Goal: Task Accomplishment & Management: Manage account settings

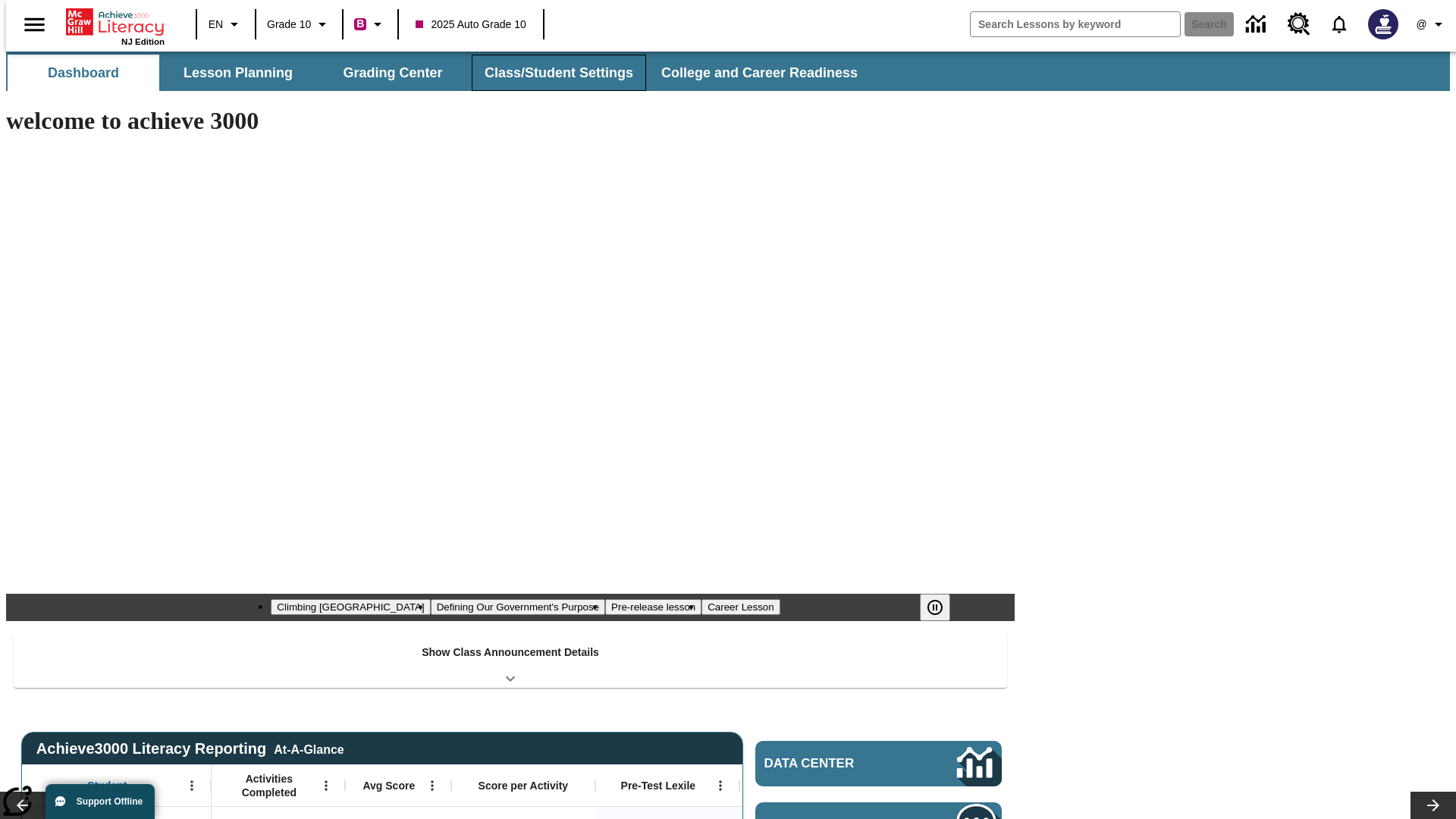
click at [551, 73] on button "Class/Student Settings" at bounding box center [559, 72] width 175 height 36
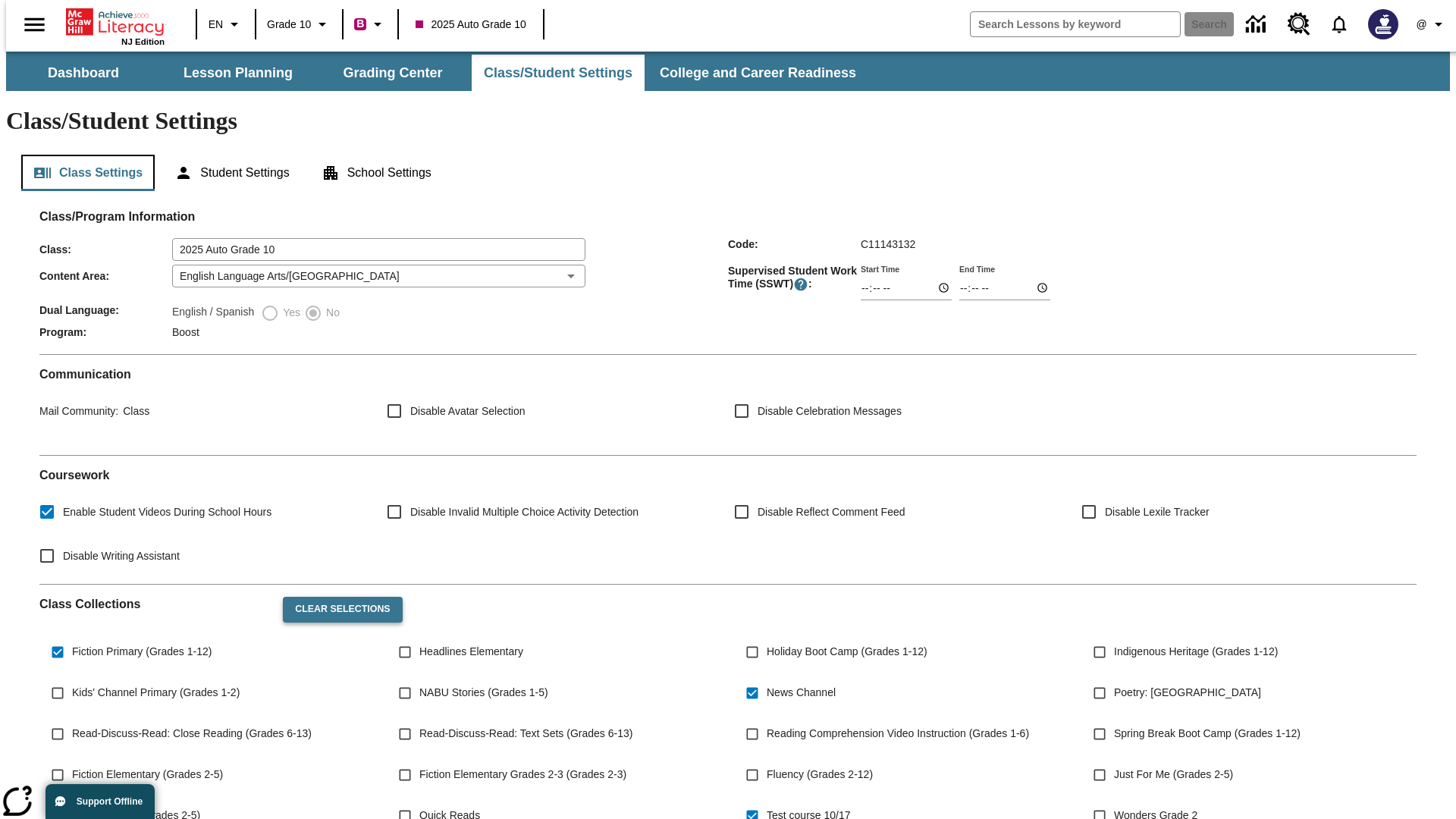
click at [82, 155] on button "Class Settings" at bounding box center [87, 172] width 134 height 36
click at [335, 597] on button "Clear Selections" at bounding box center [343, 610] width 119 height 26
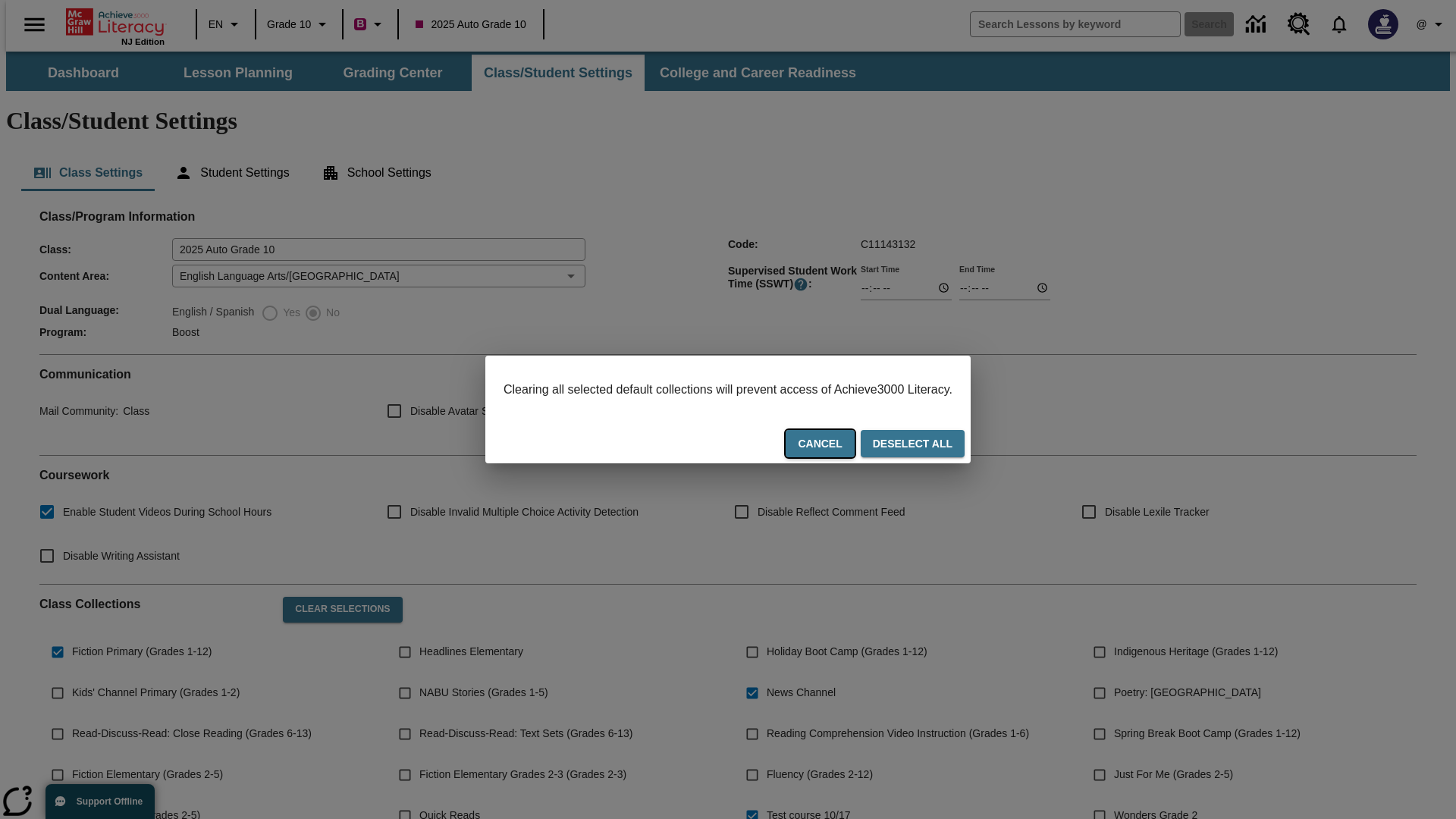
click at [839, 445] on button "Cancel" at bounding box center [820, 444] width 68 height 28
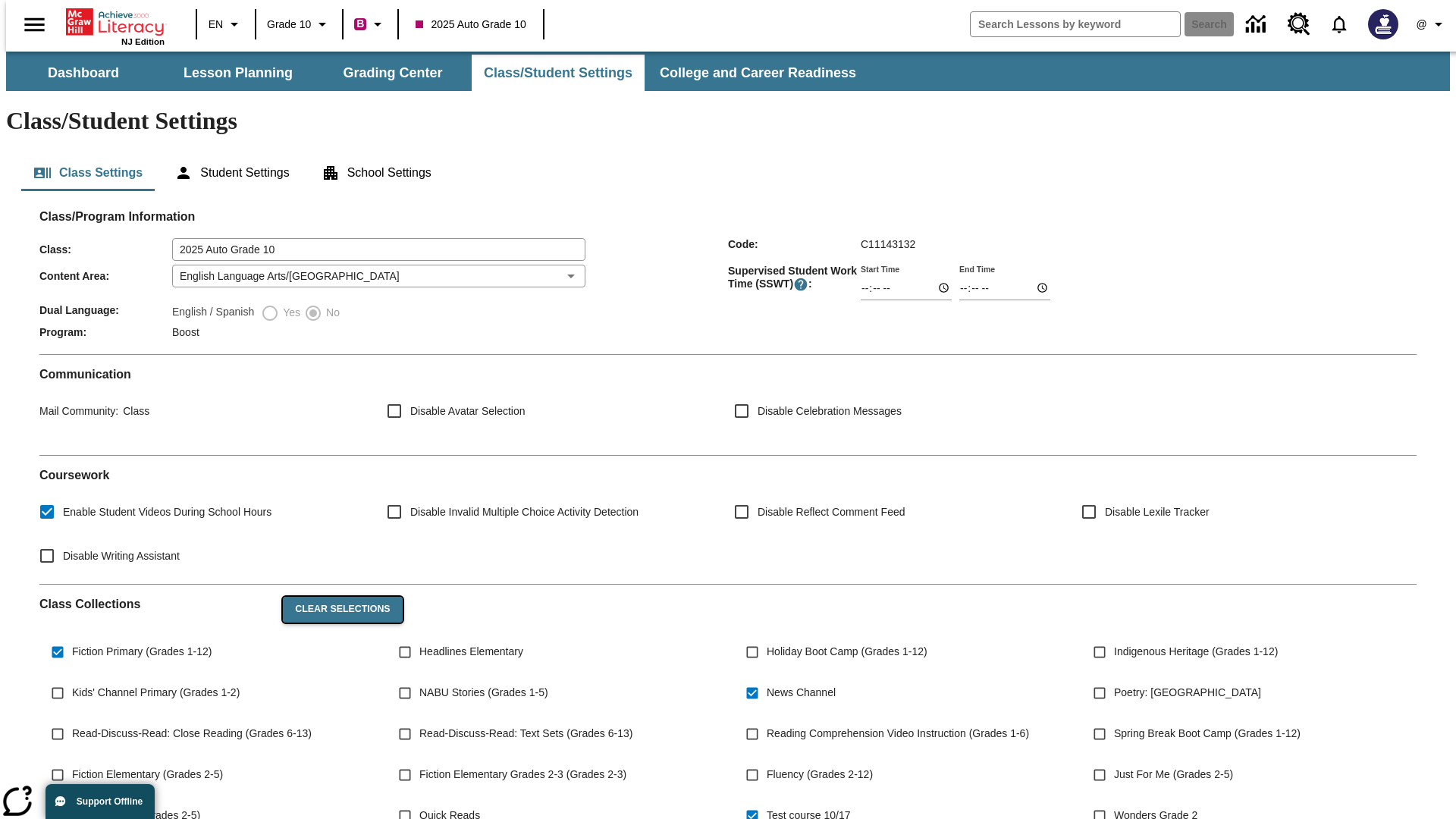
click at [335, 597] on button "Clear Selections" at bounding box center [343, 610] width 119 height 26
